Goal: Navigation & Orientation: Understand site structure

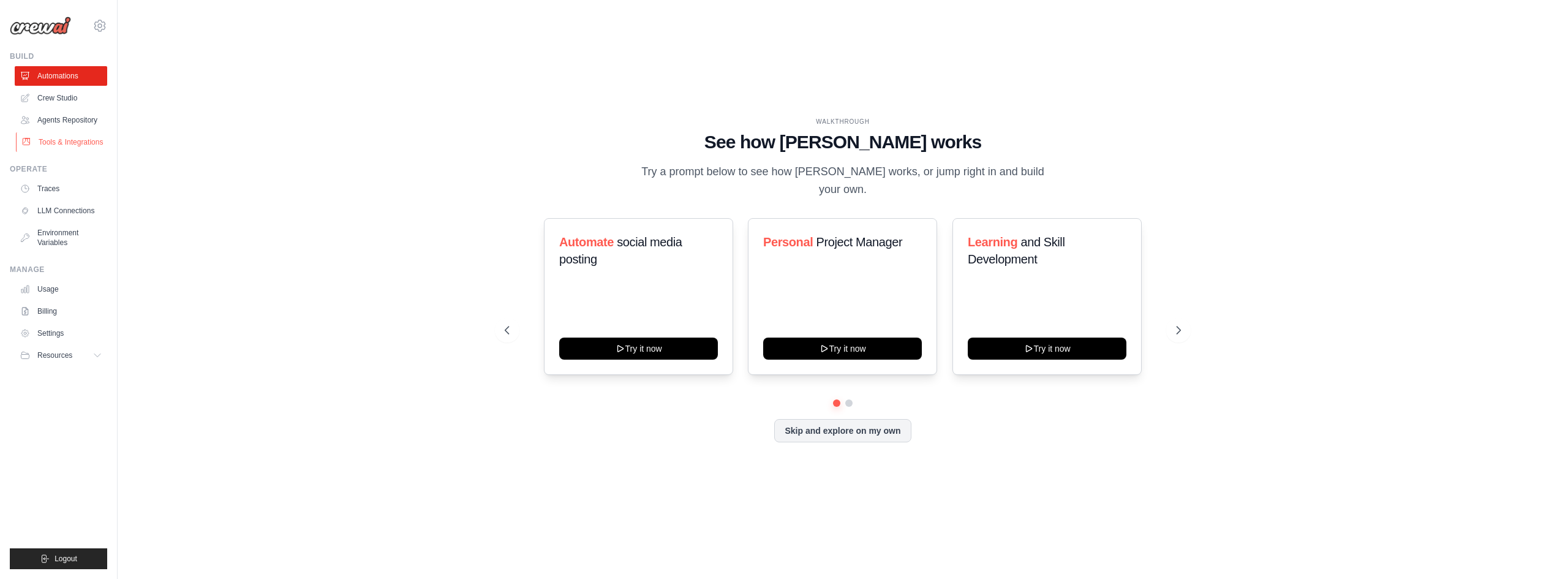
click at [66, 144] on link "Tools & Integrations" at bounding box center [62, 141] width 93 height 19
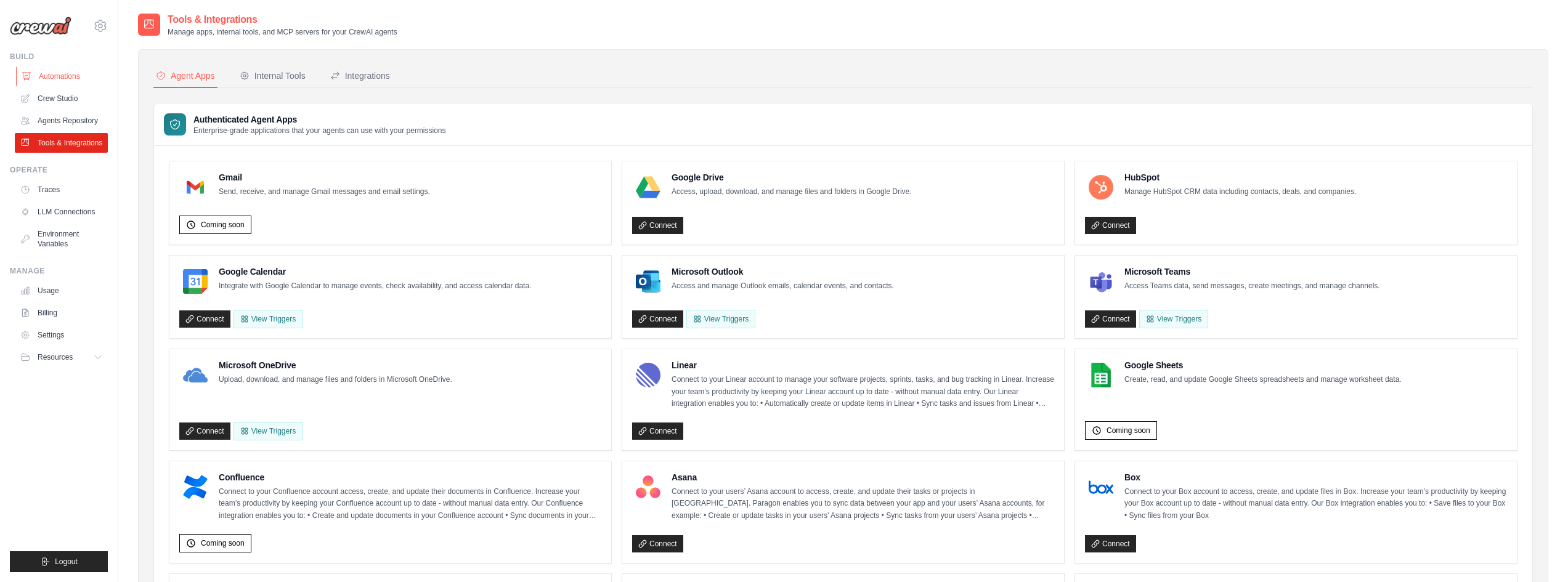
click at [80, 78] on link "Automations" at bounding box center [63, 76] width 93 height 19
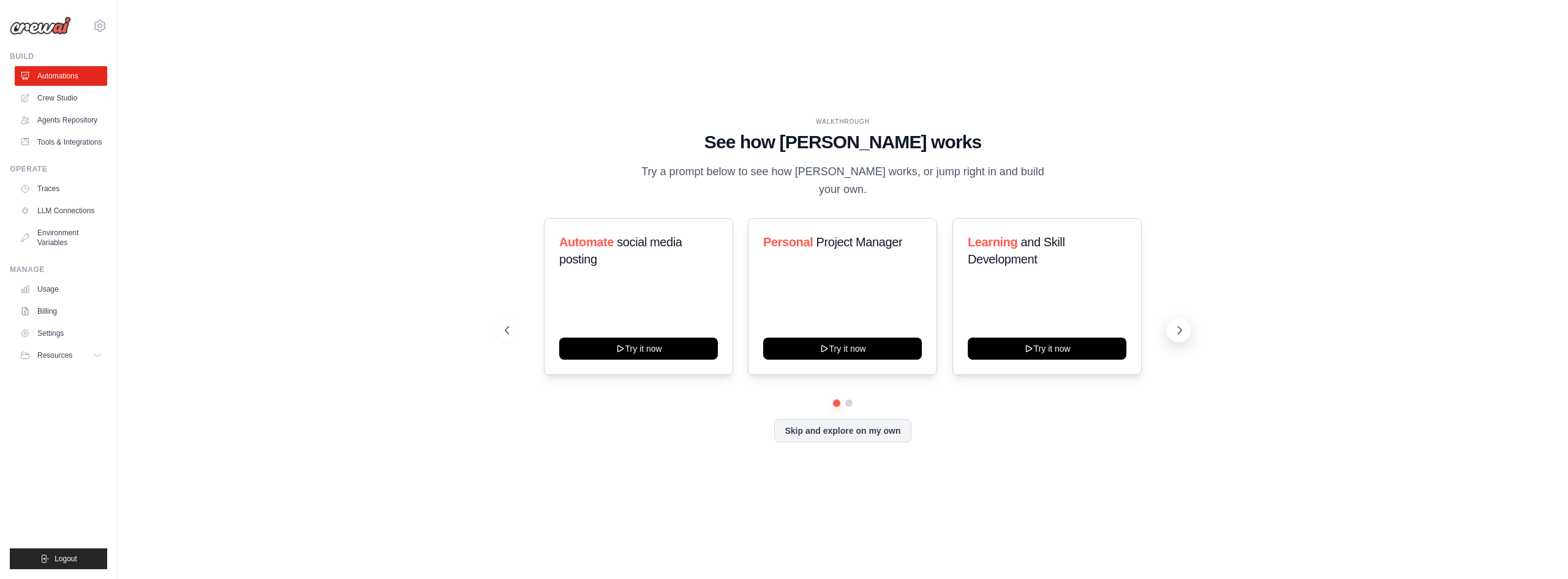
click at [1176, 325] on icon at bounding box center [1179, 330] width 13 height 13
click at [1178, 327] on icon at bounding box center [1180, 330] width 3 height 8
click at [42, 189] on link "Traces" at bounding box center [62, 188] width 93 height 19
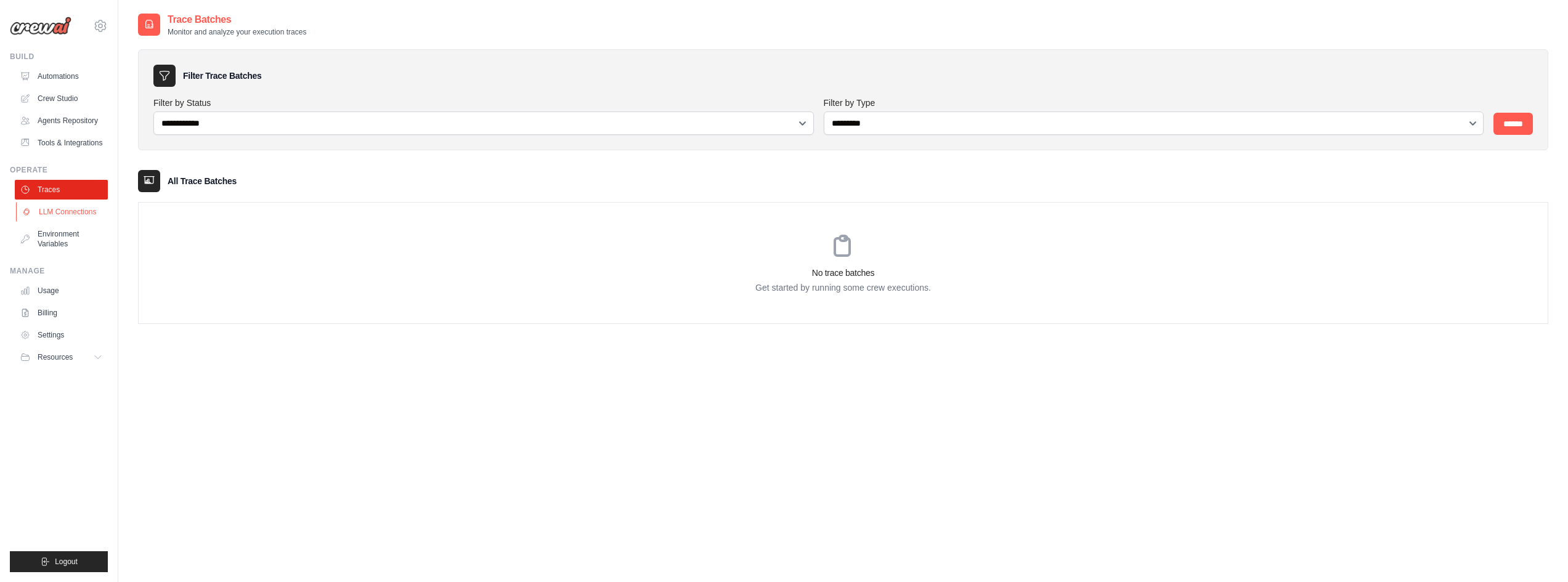
click at [54, 213] on link "LLM Connections" at bounding box center [63, 211] width 93 height 19
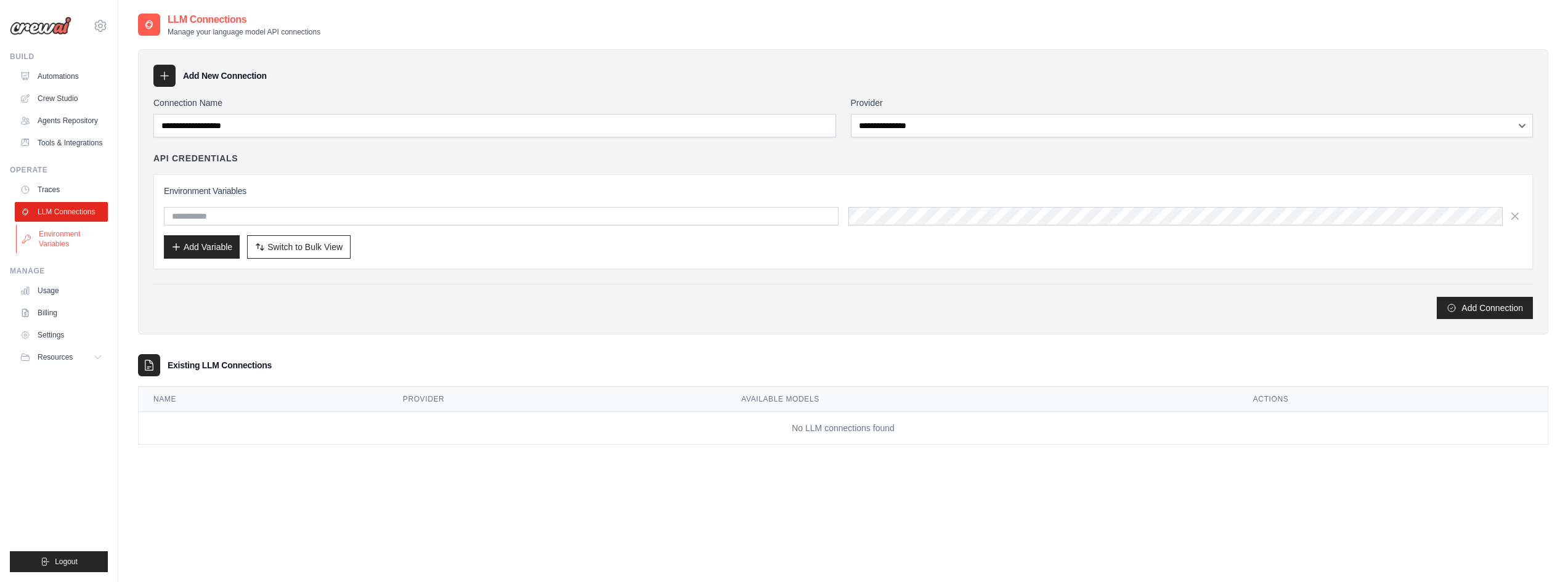
click at [47, 239] on link "Environment Variables" at bounding box center [63, 239] width 93 height 30
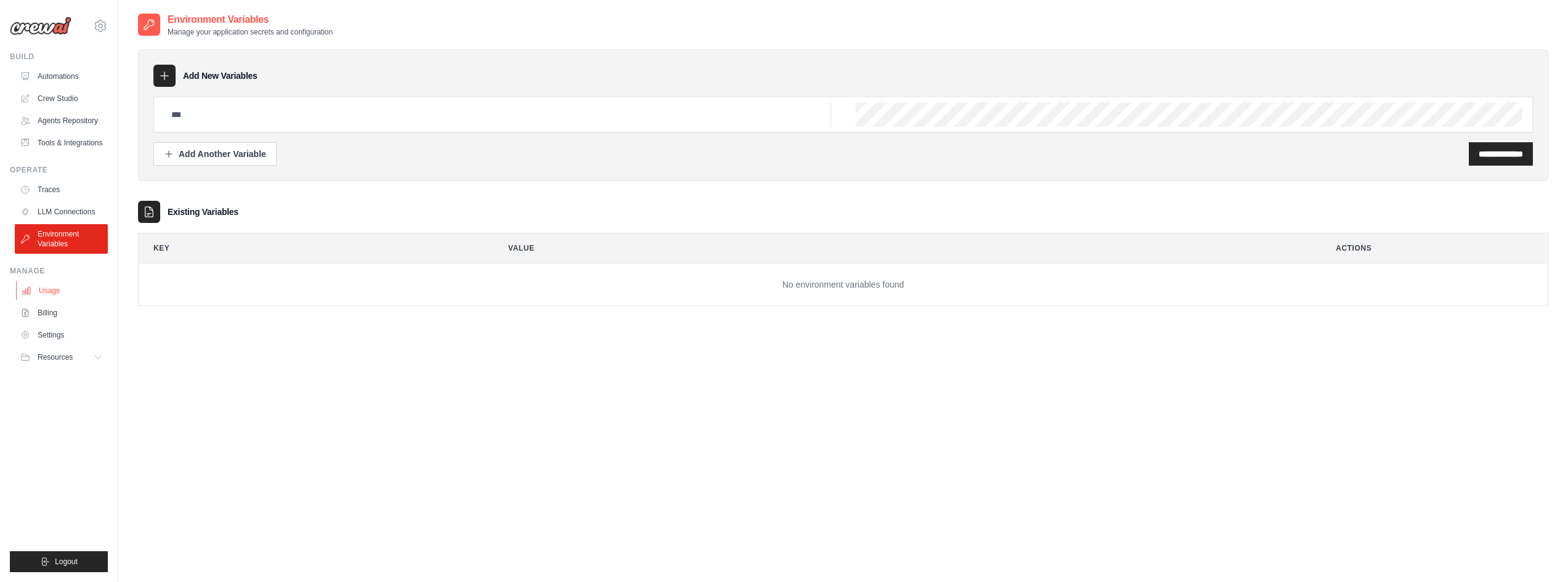
click at [52, 294] on link "Usage" at bounding box center [63, 290] width 93 height 19
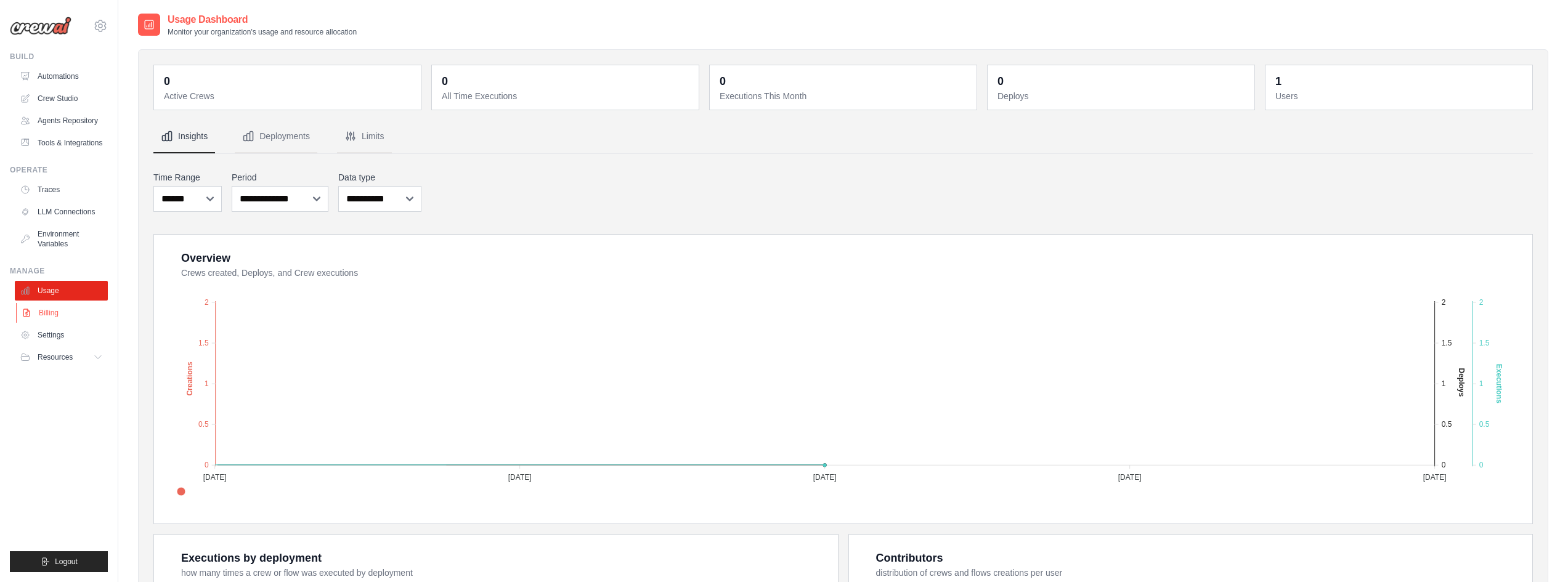
click at [52, 306] on link "Billing" at bounding box center [63, 312] width 93 height 19
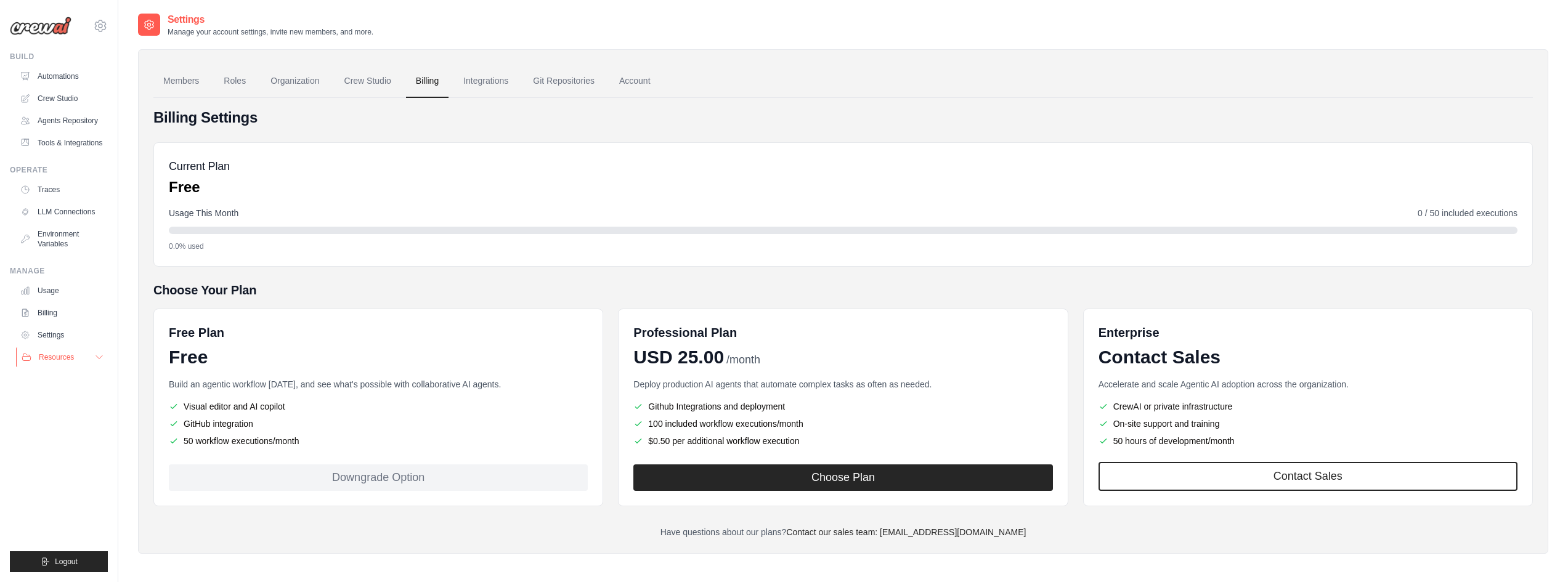
click at [52, 354] on span "Resources" at bounding box center [56, 357] width 35 height 10
